Goal: Information Seeking & Learning: Learn about a topic

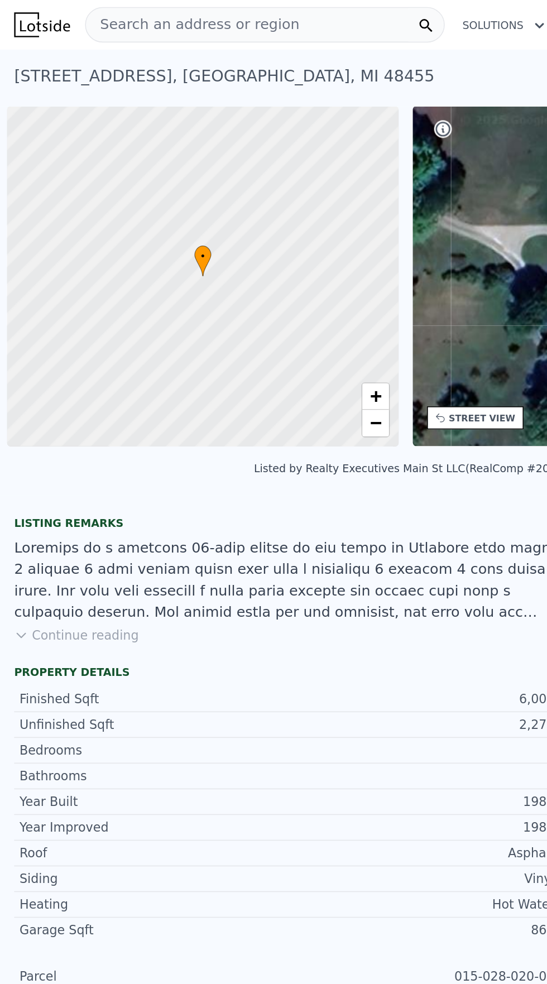
scroll to position [0, 4]
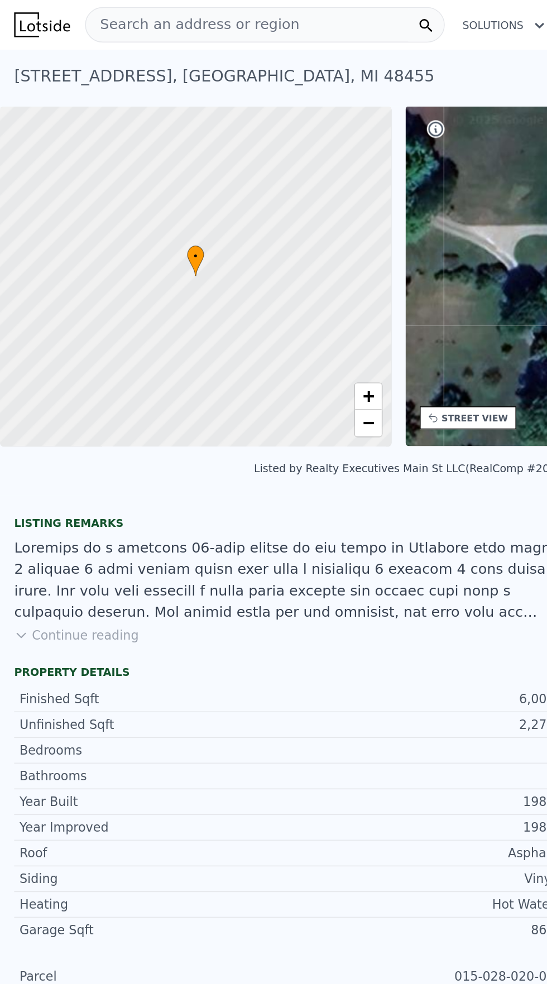
click at [192, 17] on div "Search an address or region" at bounding box center [167, 15] width 227 height 22
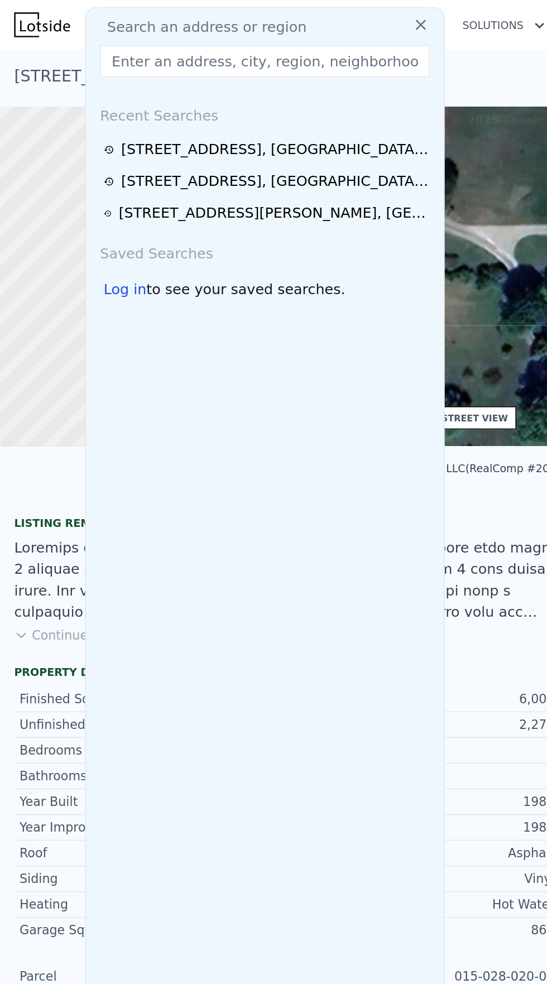
type input "[STREET_ADDRESS]"
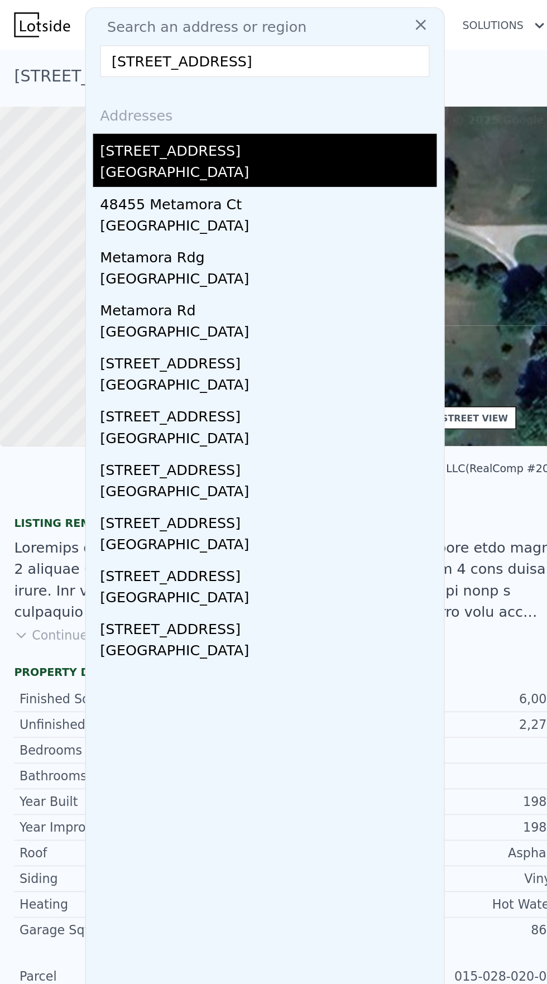
click at [128, 107] on div "[GEOGRAPHIC_DATA]" at bounding box center [169, 110] width 212 height 16
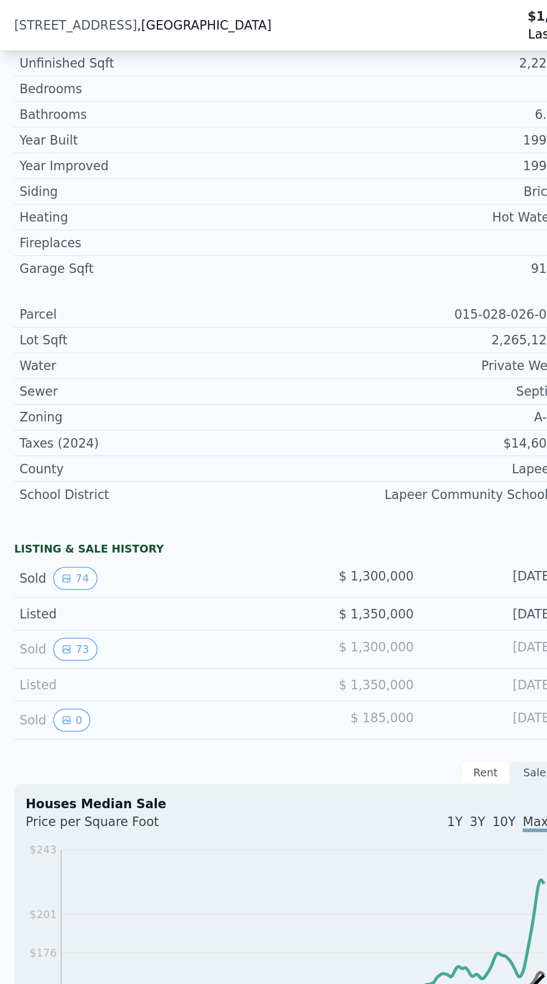
scroll to position [413, 0]
click at [40, 363] on icon "View historical data" at bounding box center [42, 364] width 4 height 4
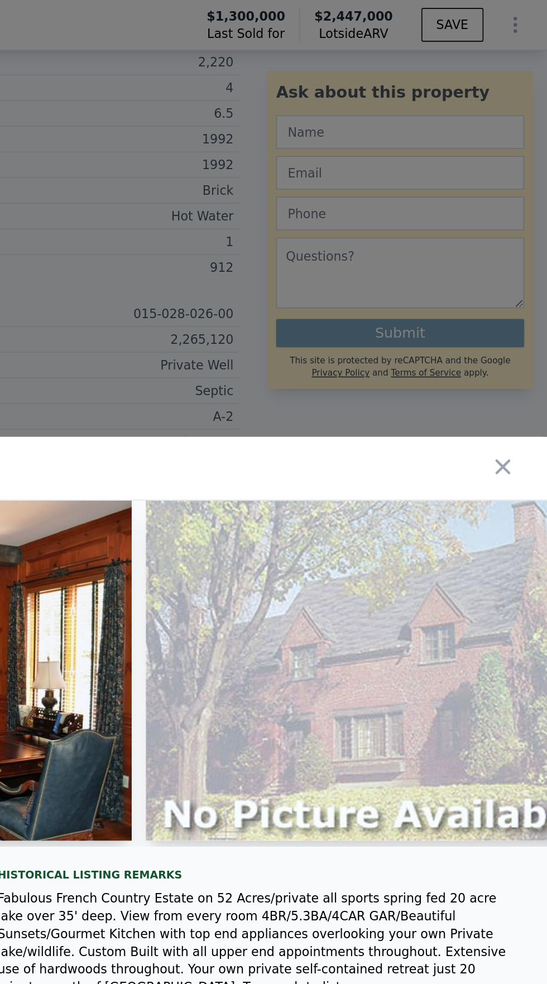
scroll to position [0, 5362]
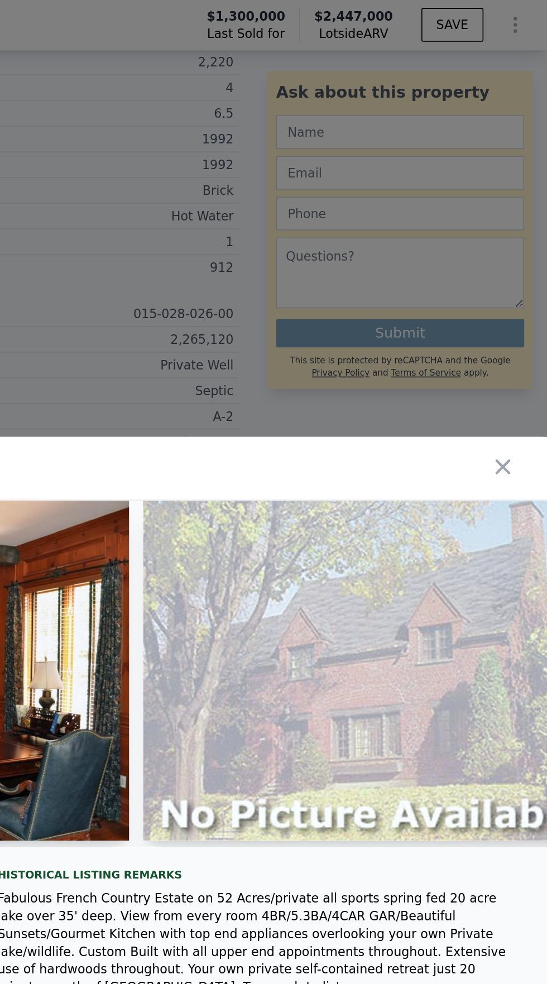
type input "4"
type input "4.5"
type input "4955"
type input "7250"
type input "435600"
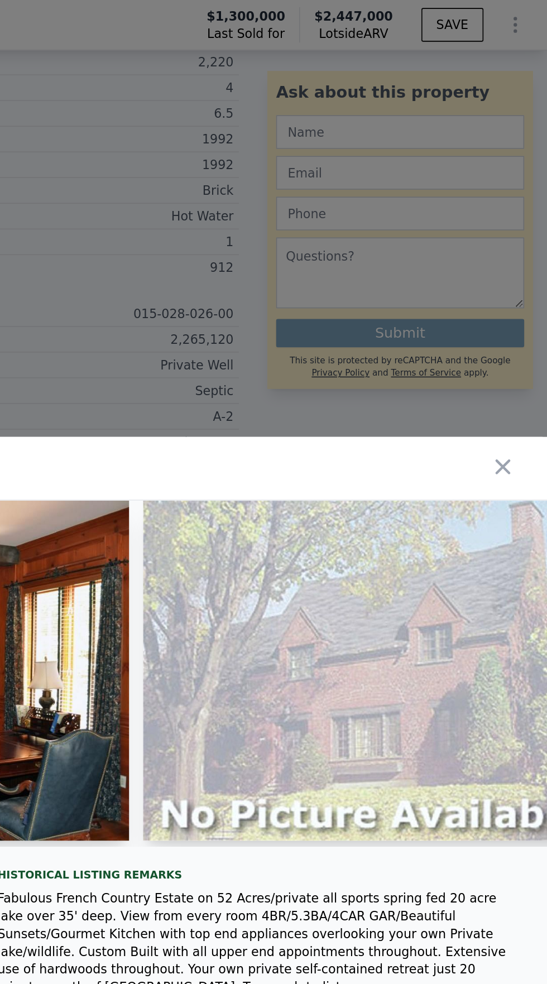
type input "675180"
type input "$ 1,151,000"
type input "$ 532,293"
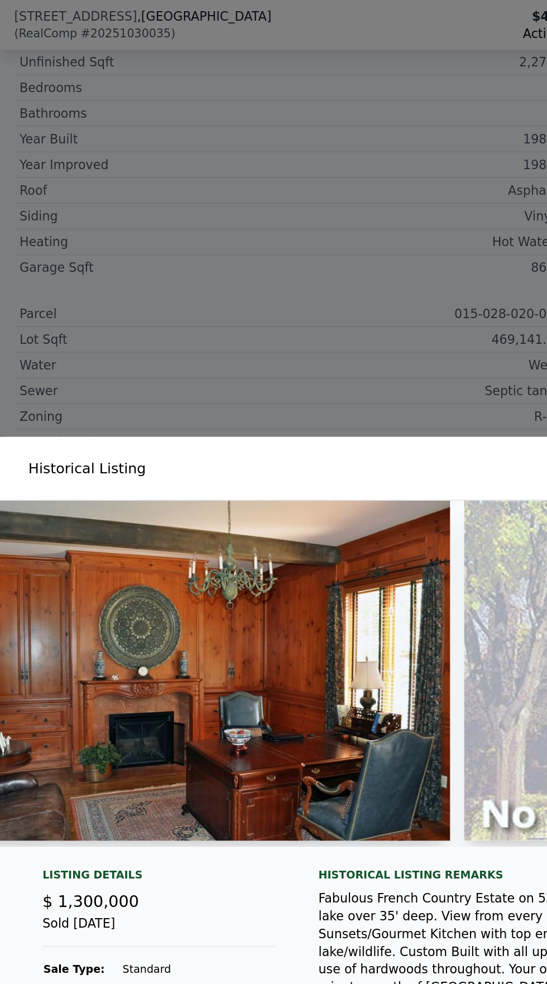
type input "3"
type input "4"
type input "3"
type input "2896"
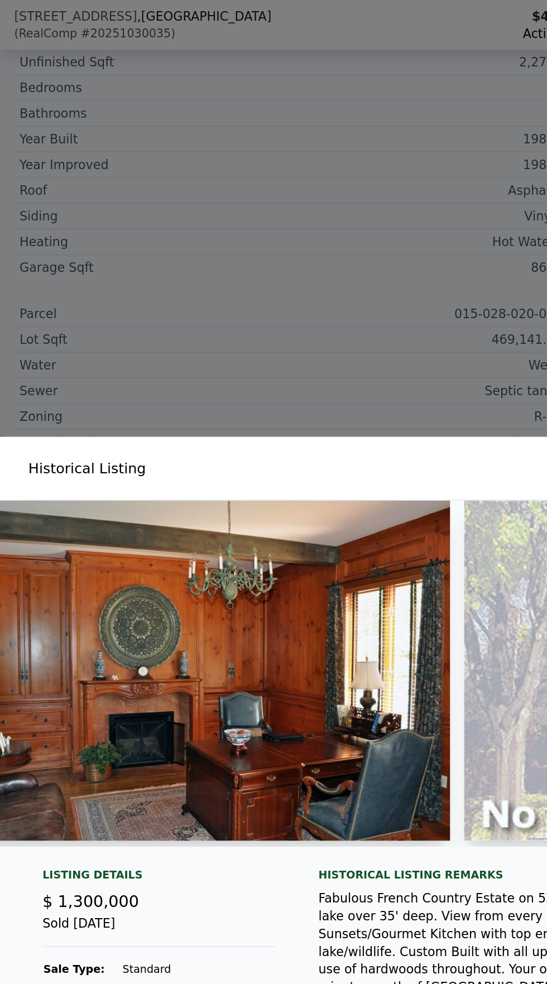
type input "4500"
type input "108900"
type input "884703.6"
type input "$ 557,000"
type input "6"
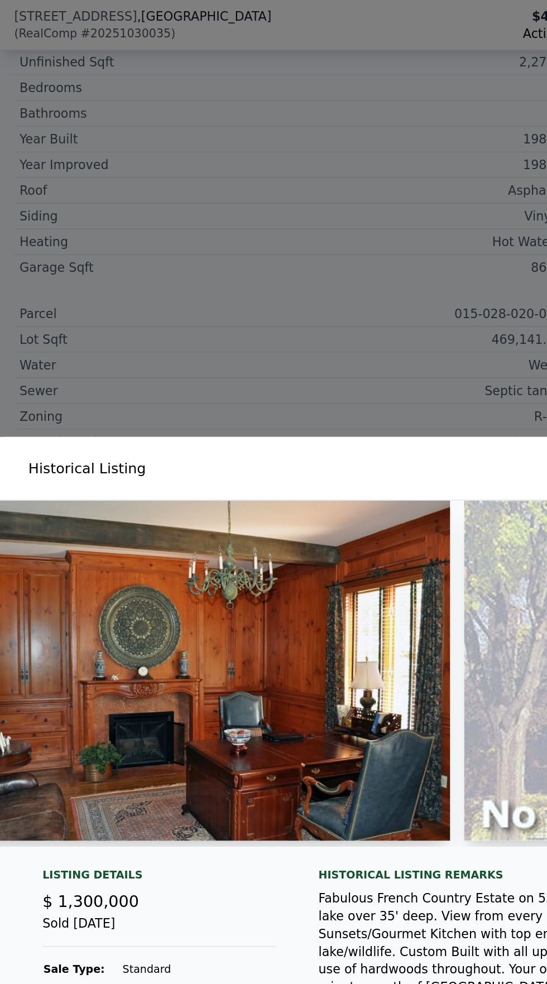
type input "-$ 68,248"
